Goal: Task Accomplishment & Management: Use online tool/utility

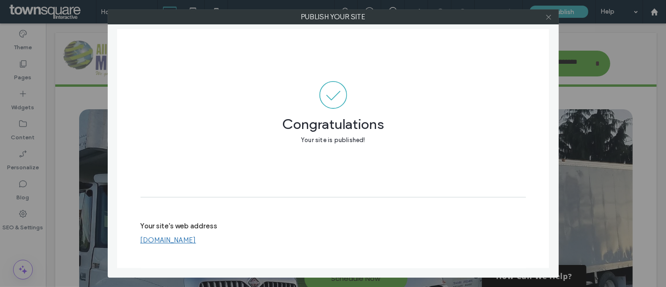
click at [548, 15] on icon at bounding box center [548, 17] width 7 height 7
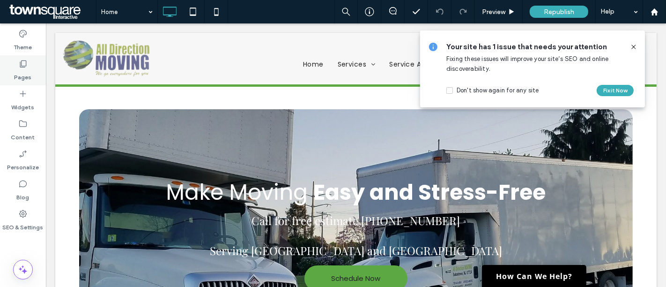
click at [21, 67] on icon at bounding box center [22, 63] width 9 height 9
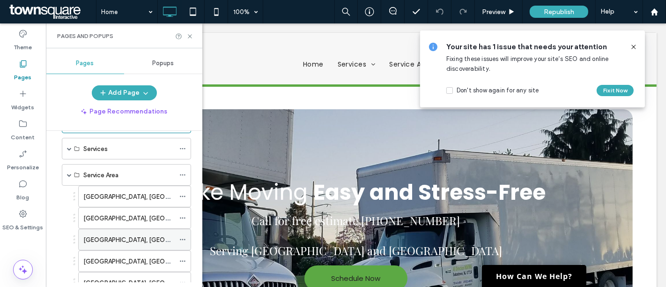
scroll to position [52, 0]
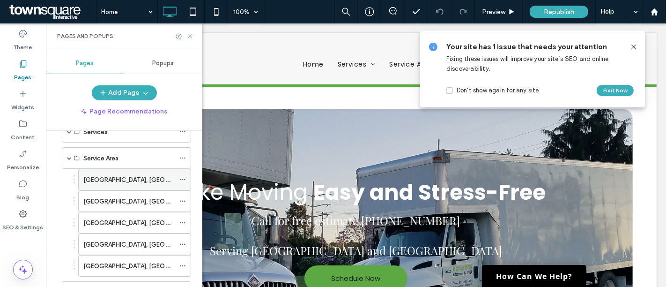
click at [102, 184] on div "[GEOGRAPHIC_DATA], [GEOGRAPHIC_DATA]" at bounding box center [128, 179] width 91 height 21
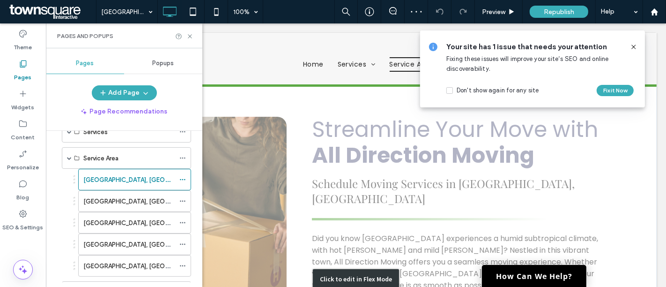
click at [247, 204] on div "Click to edit in Flex Mode" at bounding box center [355, 279] width 601 height 386
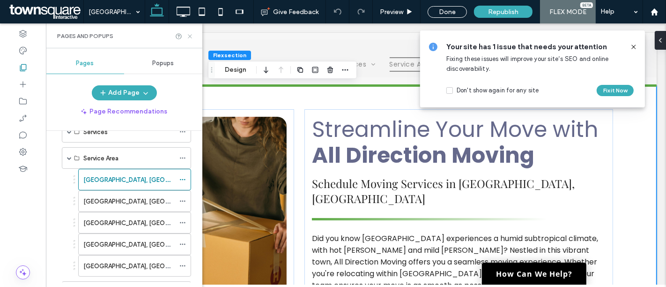
click at [187, 37] on icon at bounding box center [189, 36] width 7 height 7
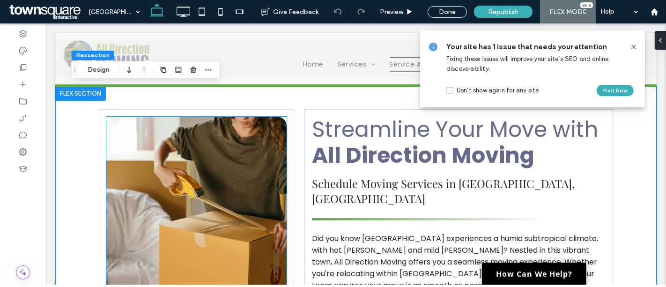
click at [191, 173] on img at bounding box center [196, 229] width 180 height 225
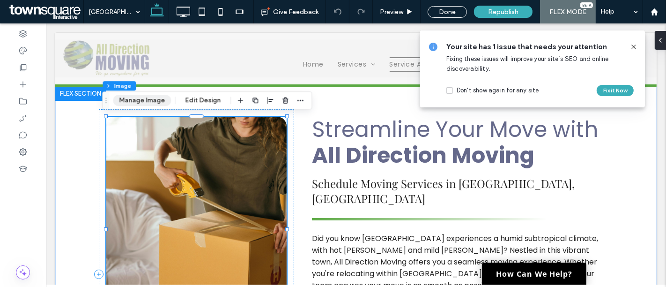
click at [140, 104] on button "Manage Image" at bounding box center [142, 100] width 58 height 11
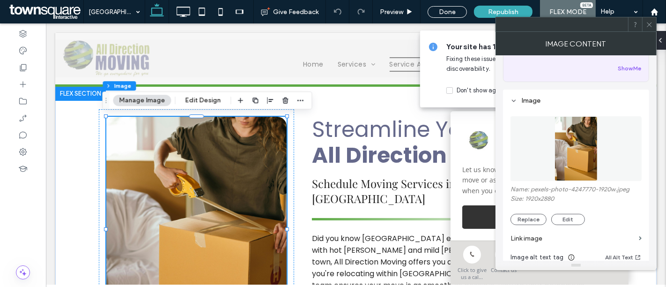
scroll to position [156, 0]
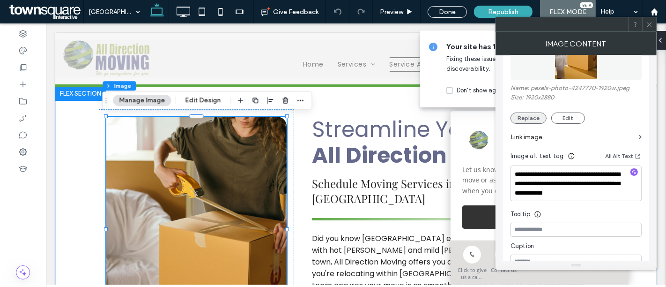
click at [532, 117] on button "Replace" at bounding box center [528, 117] width 36 height 11
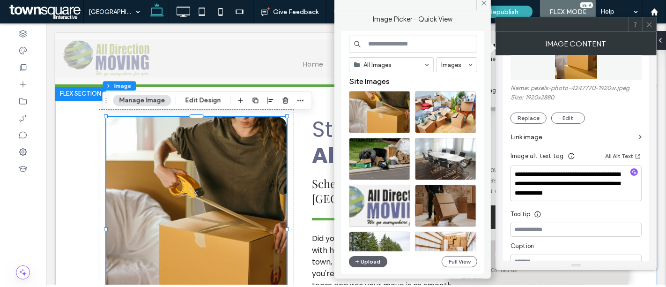
click at [423, 50] on input at bounding box center [413, 44] width 128 height 17
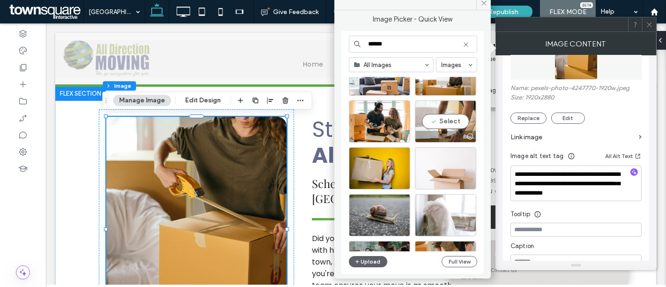
scroll to position [260, 0]
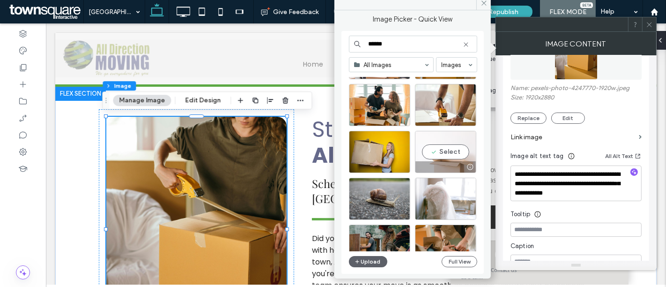
type input "******"
click at [445, 146] on div "Select" at bounding box center [445, 152] width 61 height 42
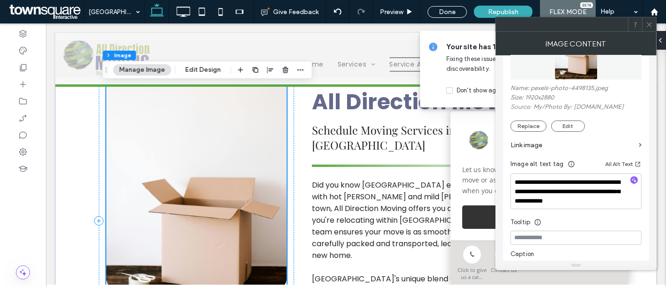
scroll to position [104, 0]
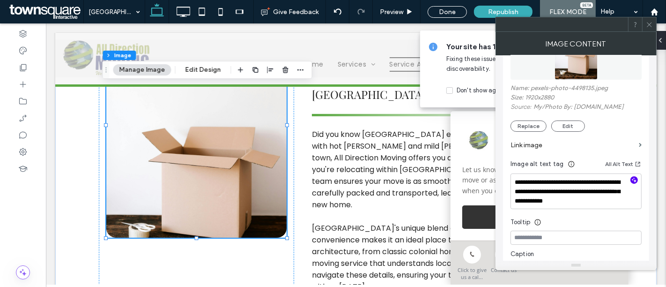
click at [633, 178] on icon "button" at bounding box center [634, 180] width 7 height 7
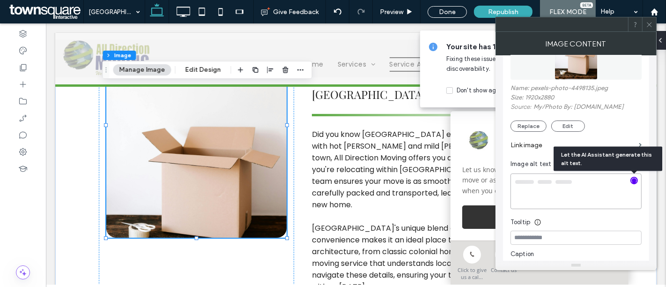
type textarea "**********"
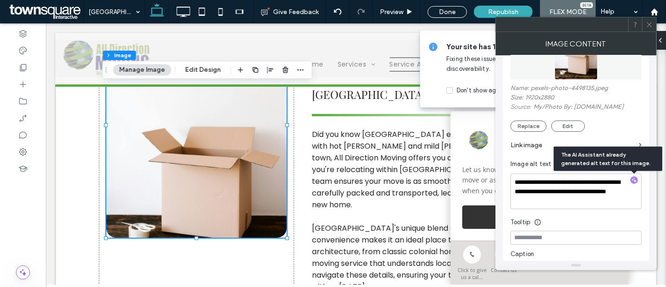
click at [647, 26] on icon at bounding box center [649, 24] width 7 height 7
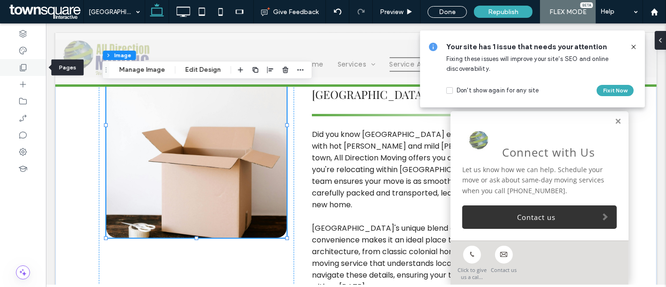
click at [22, 59] on div at bounding box center [23, 67] width 46 height 17
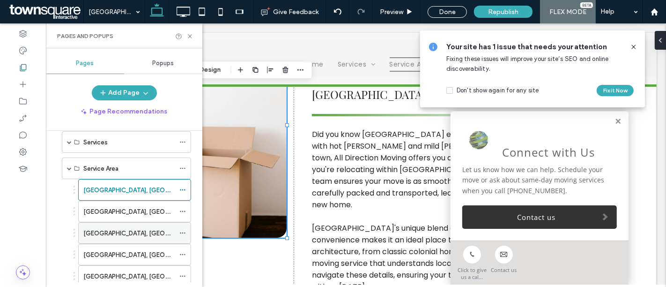
scroll to position [52, 0]
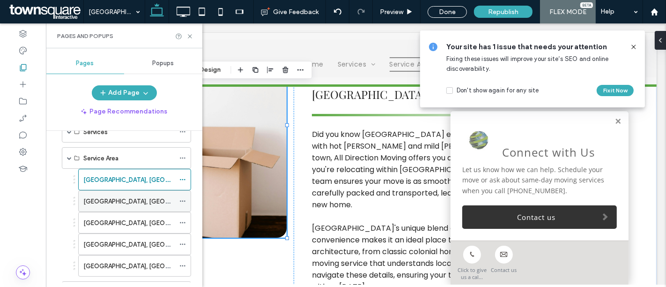
click at [106, 201] on label "[GEOGRAPHIC_DATA], [GEOGRAPHIC_DATA]" at bounding box center [147, 201] width 128 height 16
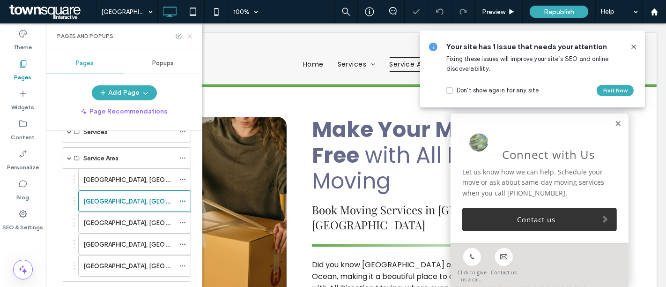
click at [191, 35] on icon at bounding box center [189, 36] width 7 height 7
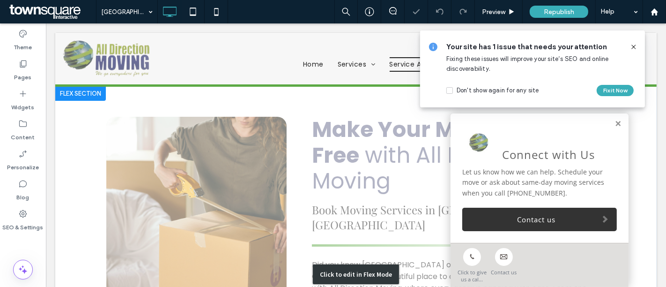
click at [185, 167] on div "Click to edit in Flex Mode" at bounding box center [355, 274] width 601 height 377
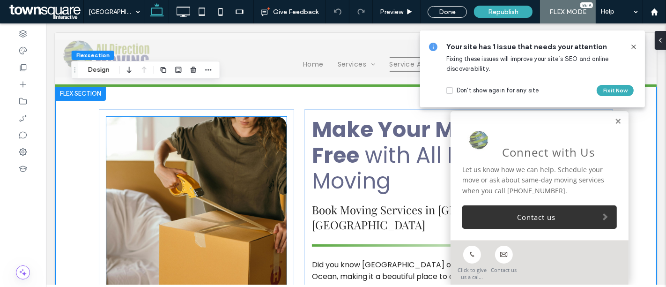
click at [164, 141] on img at bounding box center [196, 229] width 180 height 225
type input "**"
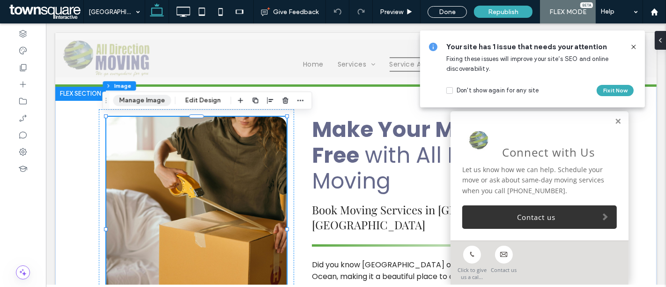
click at [147, 99] on button "Manage Image" at bounding box center [142, 100] width 58 height 11
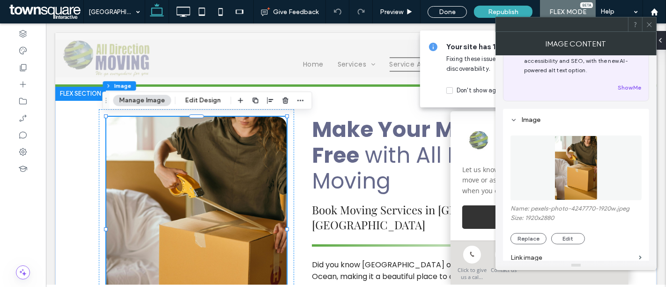
scroll to position [52, 0]
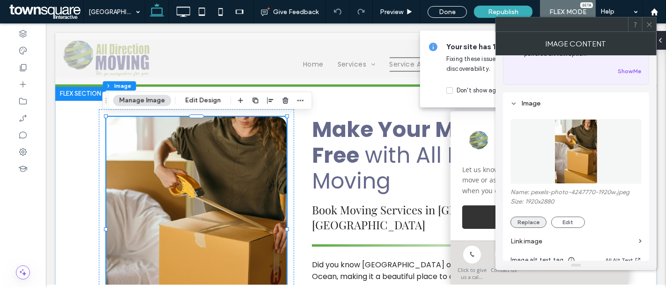
click at [527, 216] on button "Replace" at bounding box center [528, 221] width 36 height 11
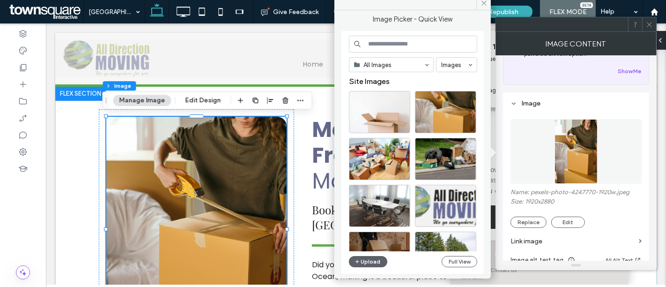
click at [401, 49] on input at bounding box center [413, 44] width 128 height 17
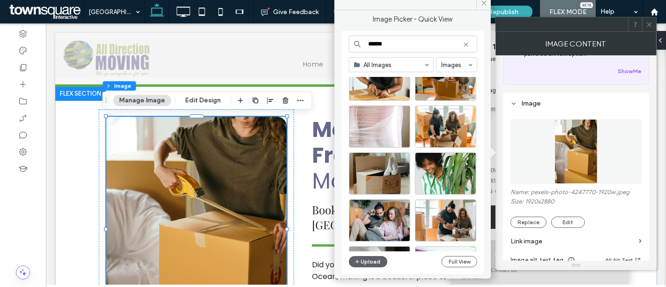
scroll to position [784, 0]
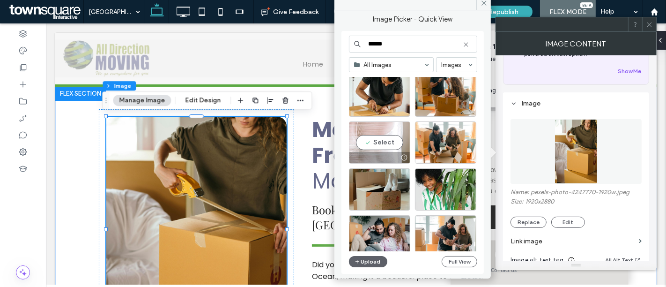
type input "******"
click at [381, 140] on div "Select" at bounding box center [379, 142] width 61 height 42
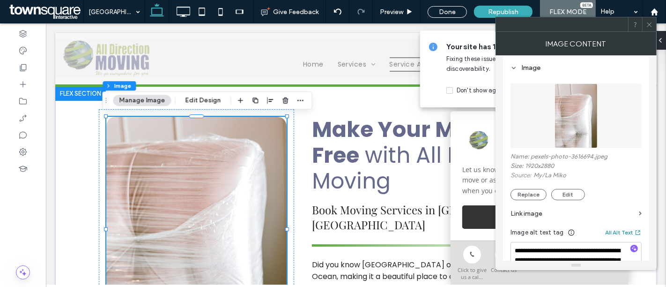
scroll to position [104, 0]
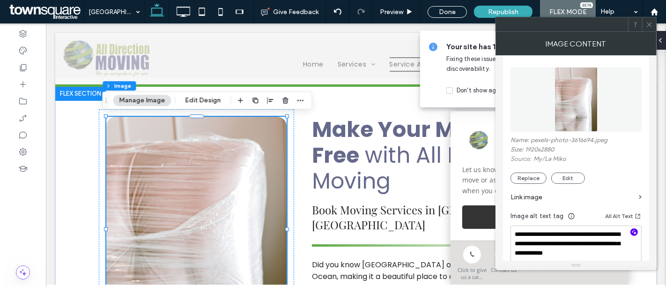
click at [635, 230] on icon "button" at bounding box center [634, 232] width 7 height 7
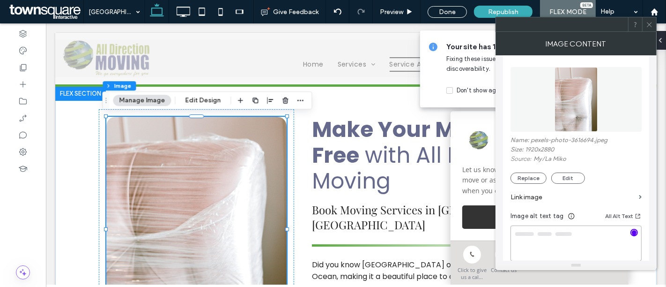
type textarea "**********"
click at [650, 18] on span at bounding box center [649, 24] width 7 height 14
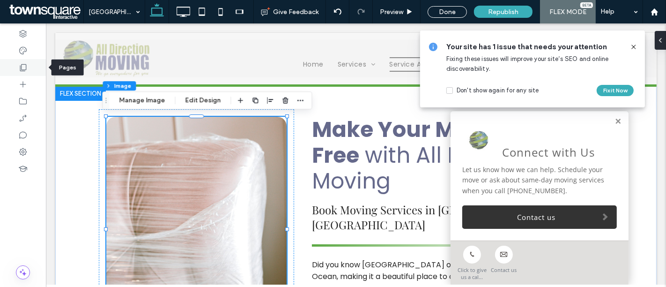
click at [21, 65] on icon at bounding box center [22, 67] width 9 height 9
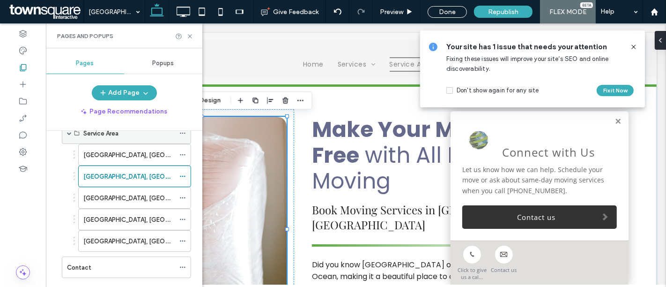
scroll to position [93, 0]
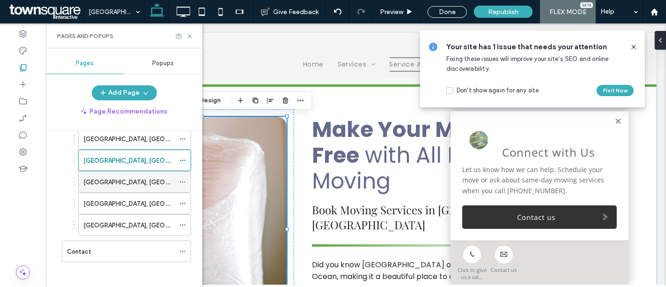
click at [107, 173] on div "[GEOGRAPHIC_DATA], [GEOGRAPHIC_DATA]" at bounding box center [128, 181] width 91 height 21
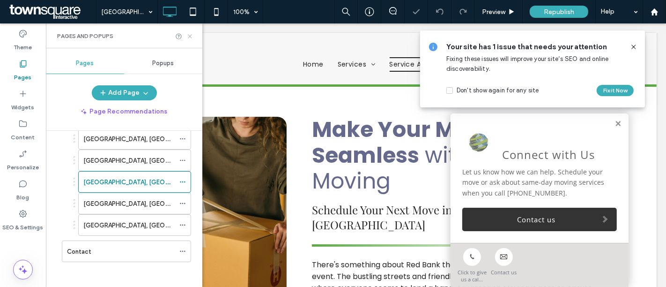
drag, startPoint x: 190, startPoint y: 38, endPoint x: 144, endPoint y: 14, distance: 51.7
click at [190, 37] on icon at bounding box center [189, 36] width 7 height 7
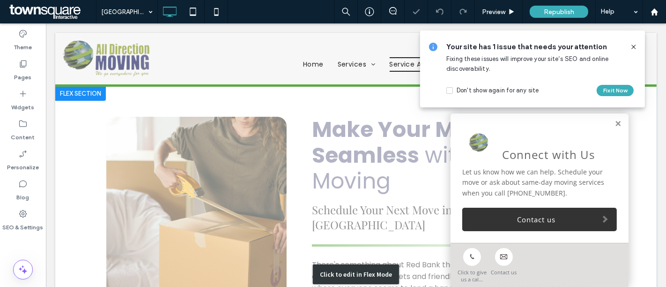
click at [189, 161] on div "Click to edit in Flex Mode" at bounding box center [355, 274] width 601 height 377
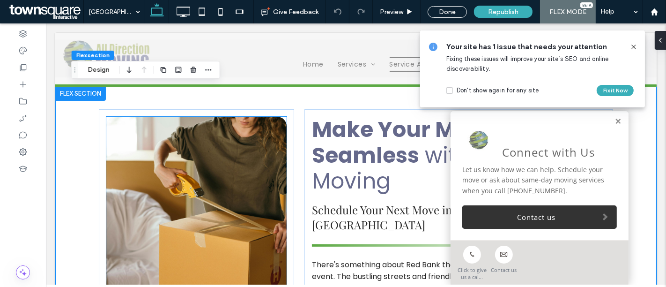
click at [189, 161] on img at bounding box center [196, 229] width 180 height 225
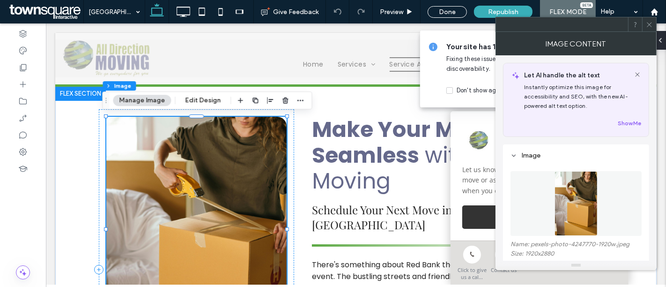
click at [149, 99] on button "Manage Image" at bounding box center [142, 100] width 58 height 11
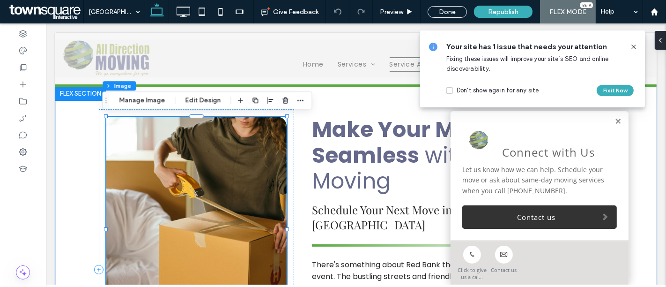
click at [168, 152] on img at bounding box center [196, 229] width 180 height 225
click at [147, 101] on button "Manage Image" at bounding box center [142, 100] width 58 height 11
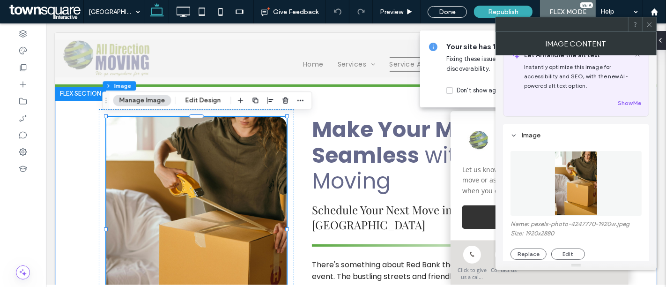
scroll to position [52, 0]
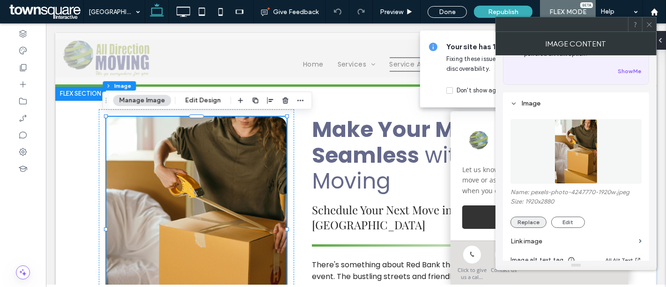
click at [536, 217] on button "Replace" at bounding box center [528, 221] width 36 height 11
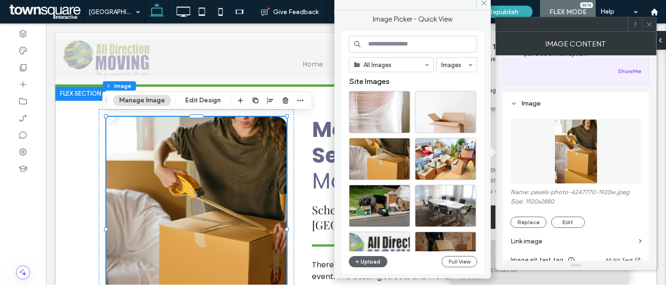
click at [419, 42] on input at bounding box center [413, 44] width 128 height 17
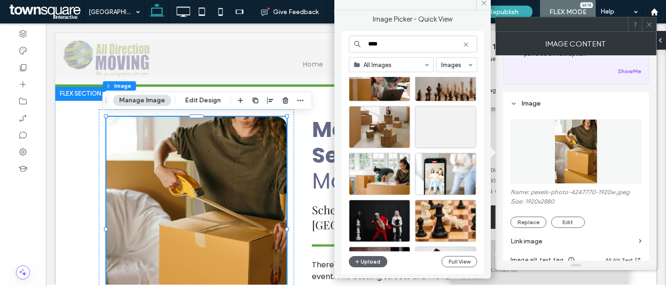
scroll to position [2046, 0]
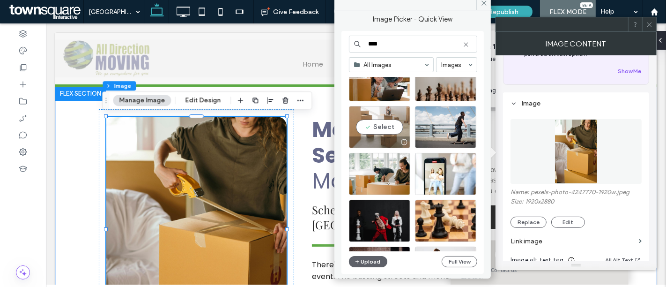
type input "****"
click at [385, 120] on div "Select" at bounding box center [379, 127] width 61 height 42
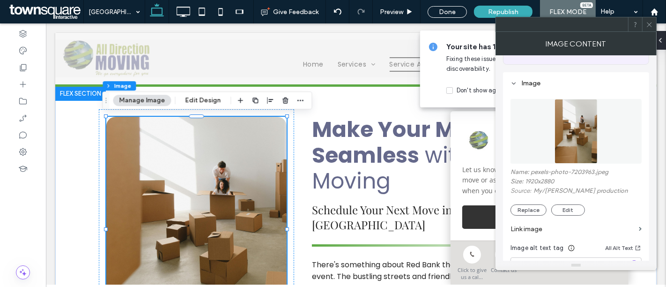
scroll to position [104, 0]
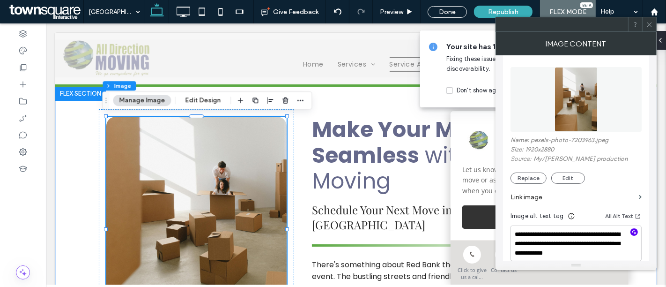
click at [632, 231] on icon "button" at bounding box center [634, 232] width 7 height 7
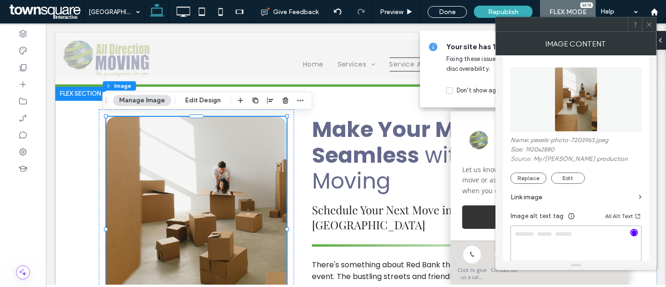
type textarea "**********"
click at [649, 24] on use at bounding box center [649, 24] width 5 height 5
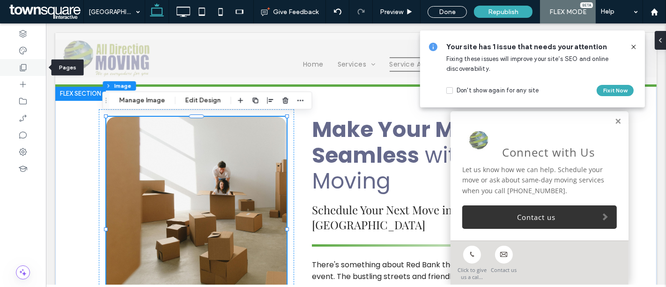
click at [20, 66] on icon at bounding box center [22, 67] width 9 height 9
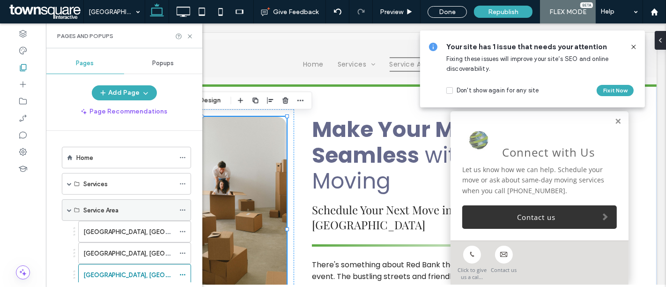
scroll to position [93, 0]
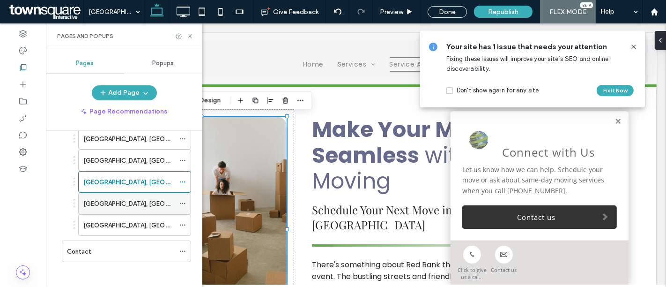
click at [108, 200] on label "[GEOGRAPHIC_DATA], [GEOGRAPHIC_DATA]" at bounding box center [147, 203] width 128 height 16
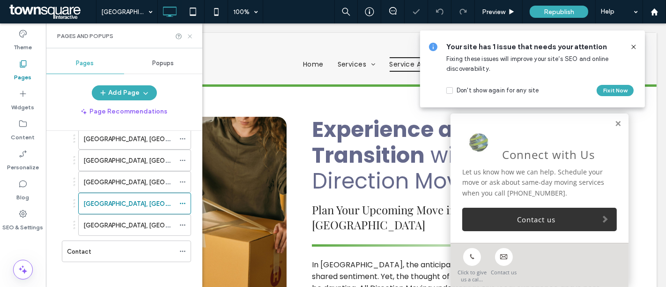
drag, startPoint x: 190, startPoint y: 37, endPoint x: 140, endPoint y: 27, distance: 50.6
click at [190, 37] on icon at bounding box center [189, 36] width 7 height 7
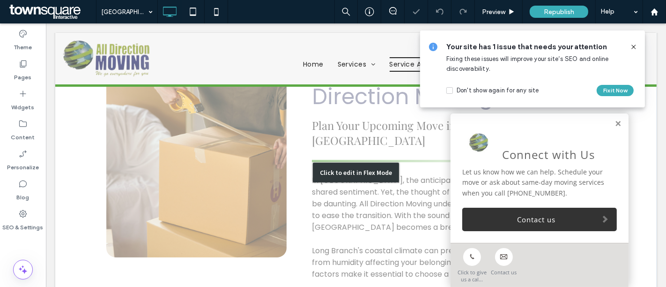
scroll to position [104, 0]
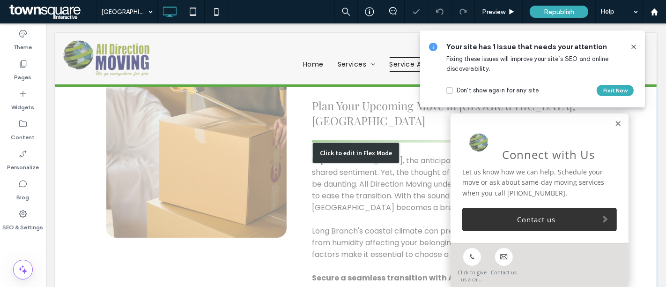
click at [183, 156] on div "Click to edit in Flex Mode" at bounding box center [355, 153] width 601 height 342
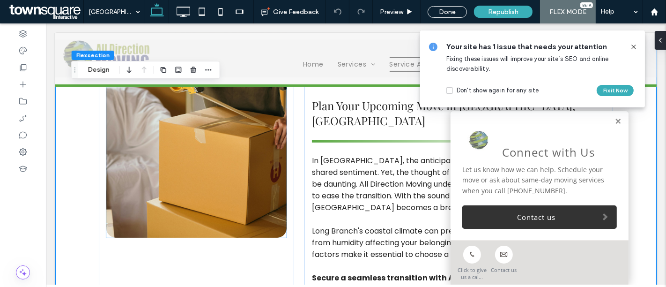
click at [183, 156] on img at bounding box center [196, 125] width 180 height 225
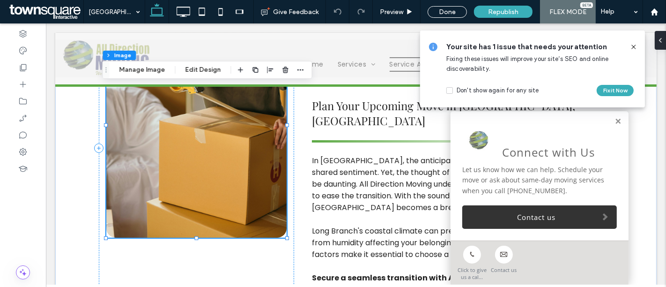
type input "**"
click at [140, 70] on button "Manage Image" at bounding box center [142, 69] width 58 height 11
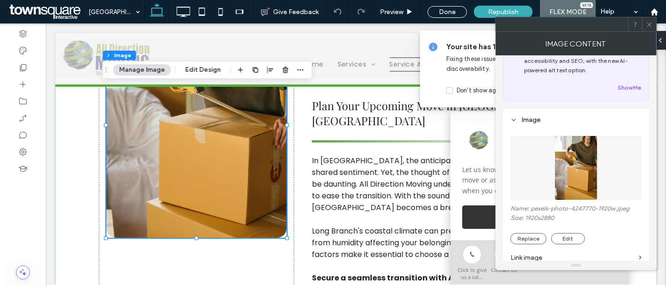
scroll to position [52, 0]
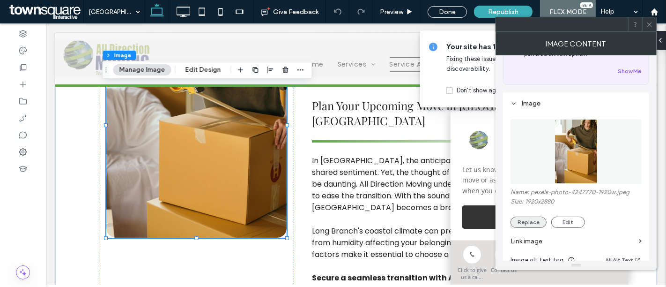
click at [531, 221] on button "Replace" at bounding box center [528, 221] width 36 height 11
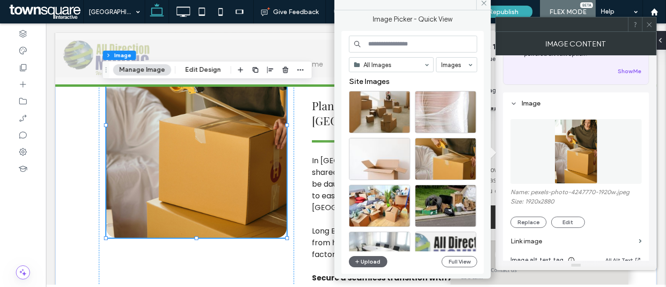
click at [407, 47] on input at bounding box center [413, 44] width 128 height 17
type input "*"
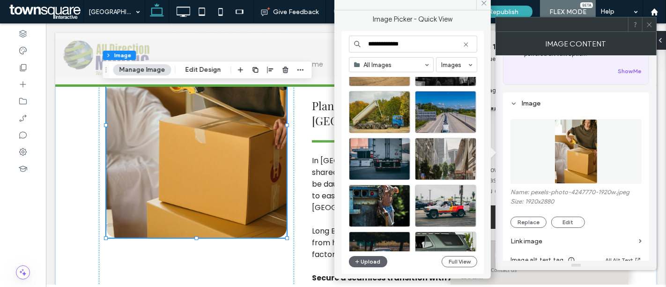
scroll to position [3471, 0]
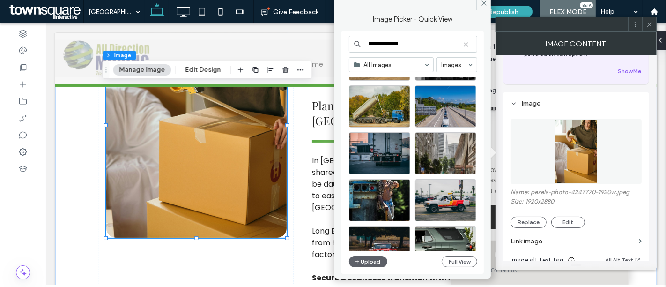
click at [401, 38] on input "**********" at bounding box center [413, 44] width 128 height 17
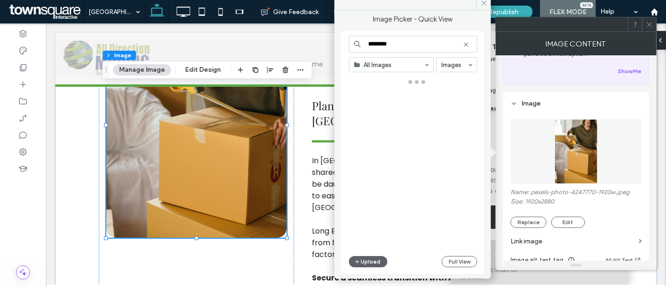
type input "******"
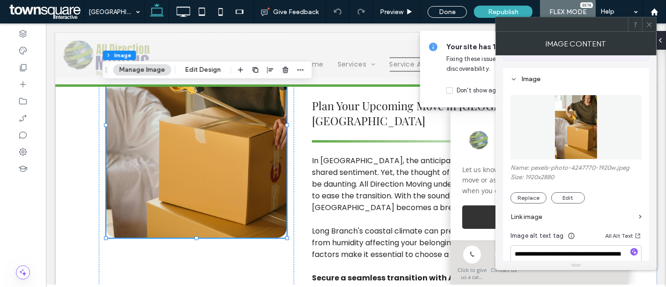
scroll to position [104, 0]
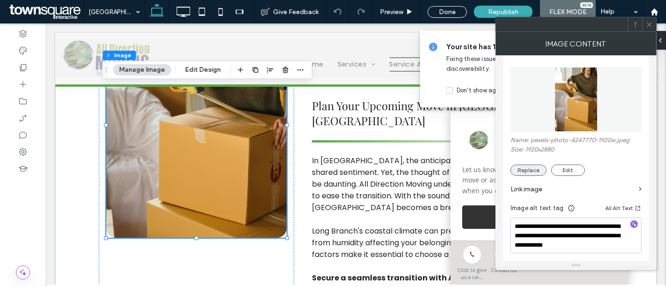
click at [519, 167] on button "Replace" at bounding box center [528, 169] width 36 height 11
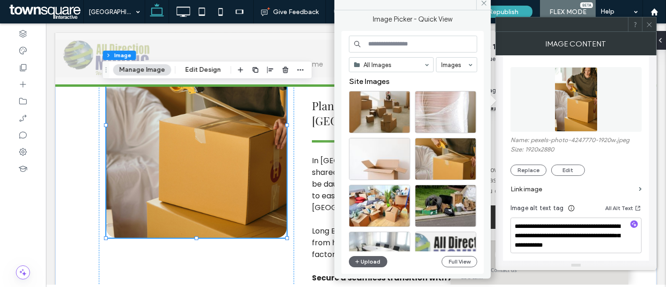
click at [416, 45] on input at bounding box center [413, 44] width 128 height 17
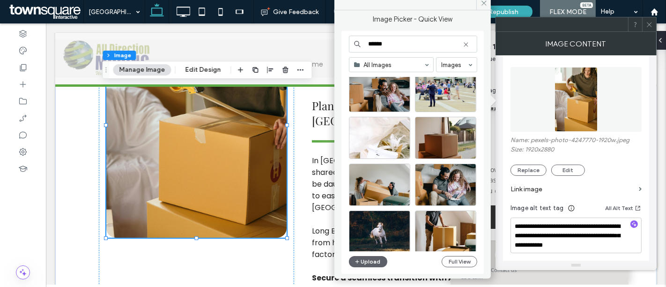
scroll to position [1086, 0]
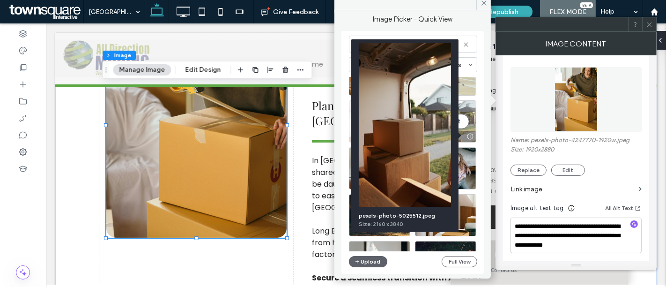
type input "******"
click at [470, 137] on div at bounding box center [470, 136] width 12 height 7
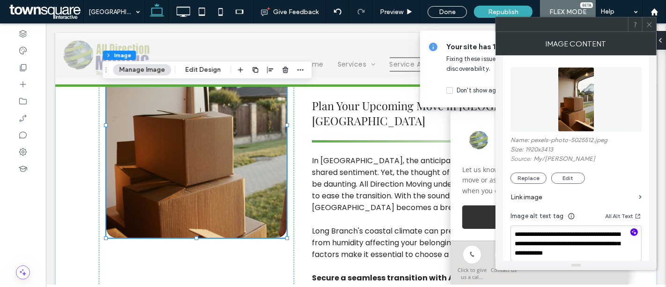
click at [634, 230] on icon "button" at bounding box center [634, 232] width 7 height 7
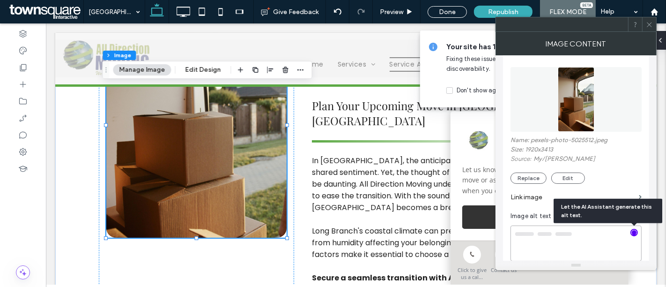
type textarea "**********"
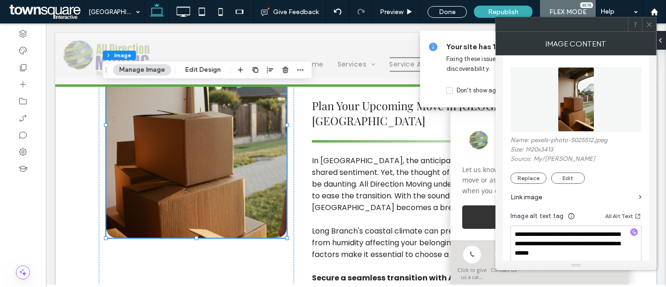
click at [651, 22] on icon at bounding box center [649, 24] width 7 height 7
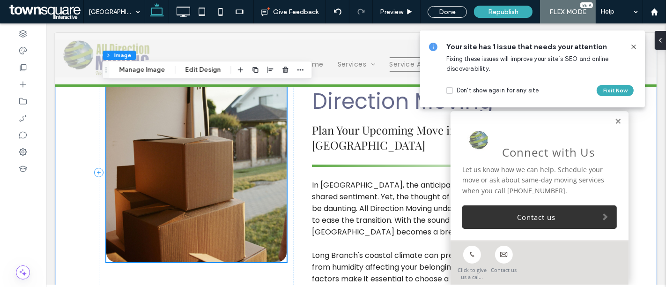
scroll to position [52, 0]
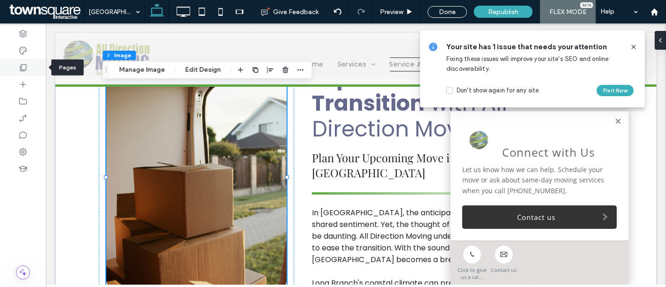
click at [22, 66] on icon at bounding box center [22, 67] width 9 height 9
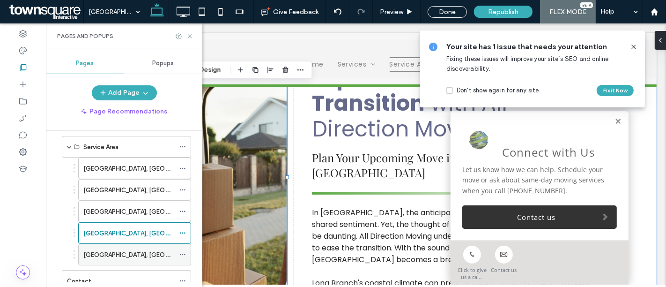
scroll to position [93, 0]
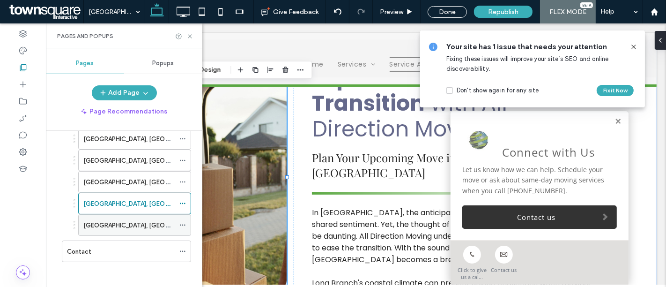
click at [116, 222] on label "[GEOGRAPHIC_DATA], [GEOGRAPHIC_DATA]" at bounding box center [147, 225] width 128 height 16
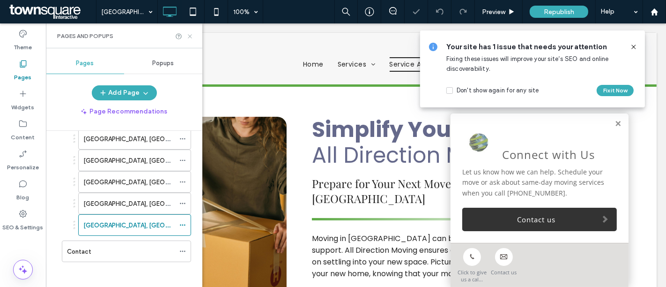
click at [188, 34] on icon at bounding box center [189, 36] width 7 height 7
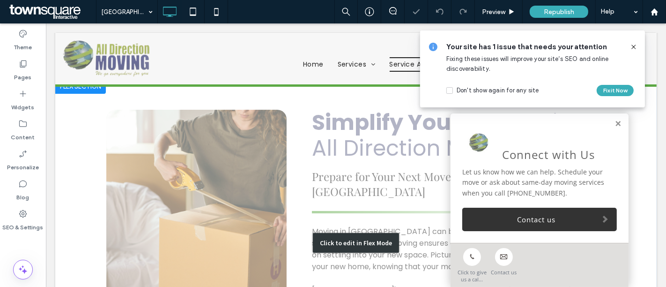
scroll to position [52, 0]
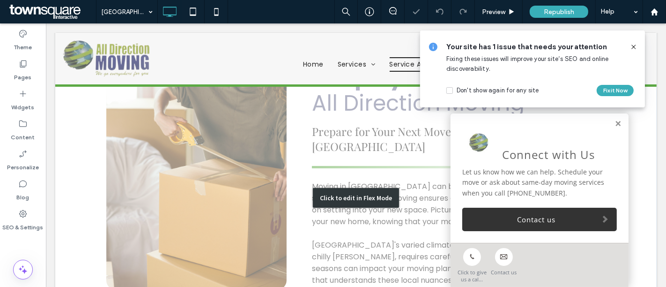
click at [191, 166] on div "Click to edit in Flex Mode" at bounding box center [355, 197] width 601 height 327
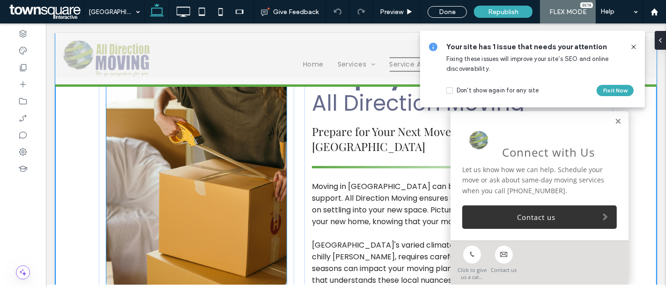
click at [191, 166] on img at bounding box center [196, 177] width 180 height 225
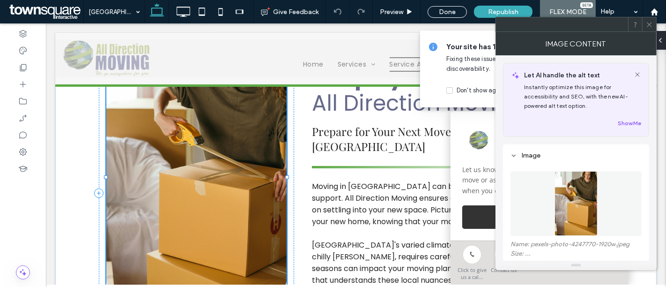
type input "**"
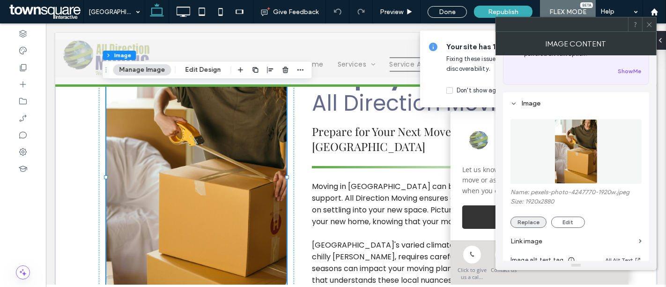
click at [524, 227] on button "Replace" at bounding box center [528, 221] width 36 height 11
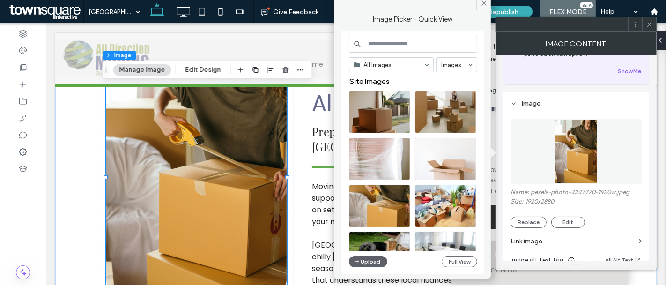
click at [401, 43] on input at bounding box center [413, 44] width 128 height 17
type input "*"
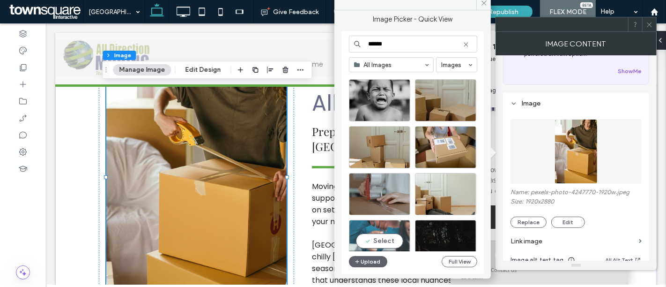
scroll to position [2512, 0]
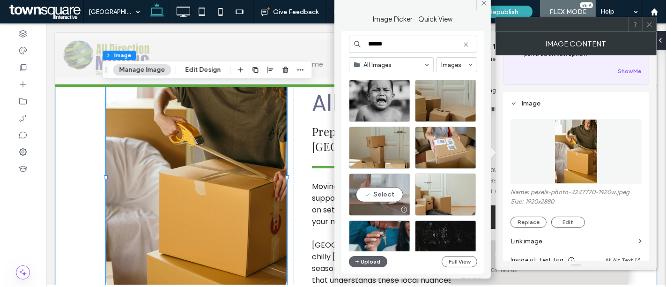
type input "******"
click at [383, 192] on div "Select" at bounding box center [379, 194] width 61 height 42
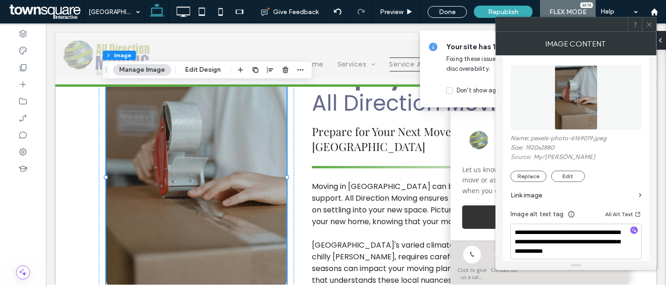
scroll to position [156, 0]
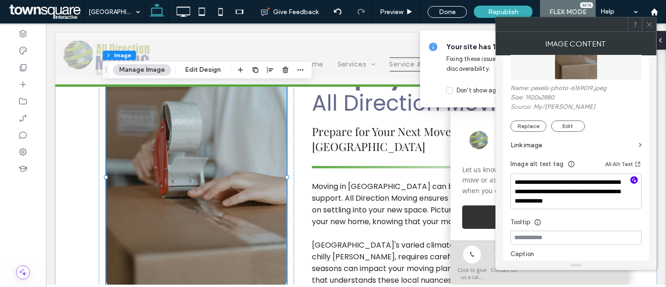
click at [635, 181] on use "button" at bounding box center [634, 179] width 5 height 5
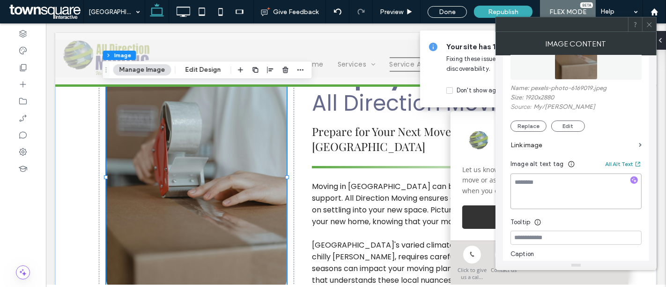
type textarea "**********"
click at [648, 22] on icon at bounding box center [649, 24] width 7 height 7
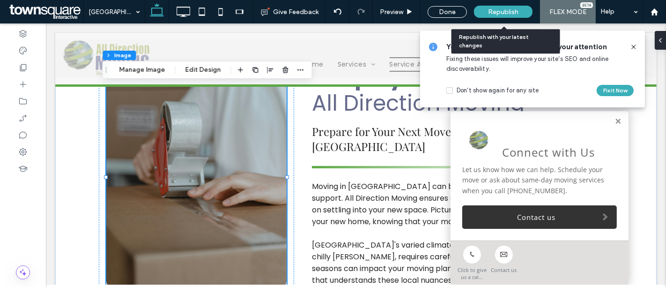
click at [519, 11] on div "Republish" at bounding box center [503, 12] width 59 height 12
